Goal: Find specific page/section: Find specific page/section

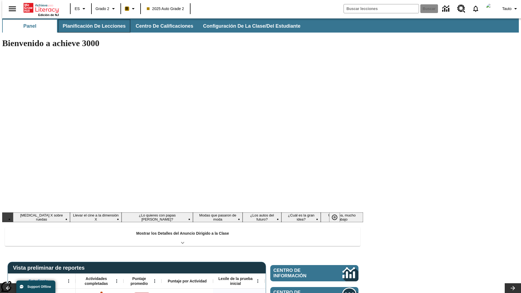
click at [91, 26] on button "Planificación de lecciones" at bounding box center [94, 26] width 72 height 13
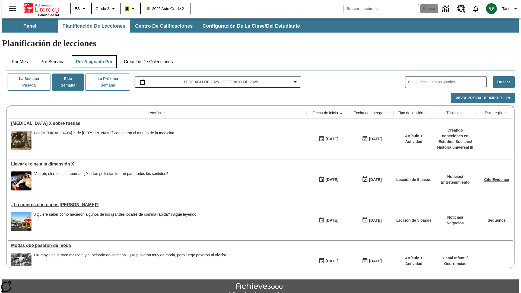
click at [93, 55] on button "Por asignado por" at bounding box center [94, 61] width 45 height 13
type input "El sueño de los animales"
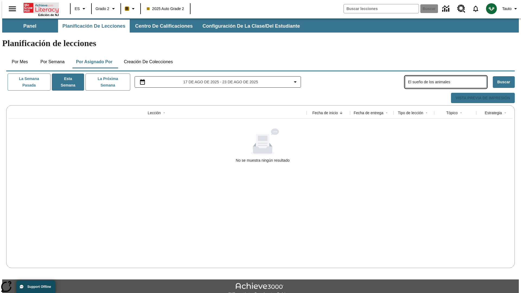
click at [39, 7] on icon "Portada" at bounding box center [42, 7] width 36 height 11
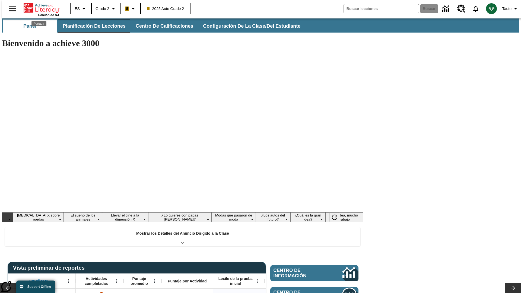
click at [91, 26] on button "Planificación de lecciones" at bounding box center [94, 26] width 72 height 13
